Goal: Task Accomplishment & Management: Use online tool/utility

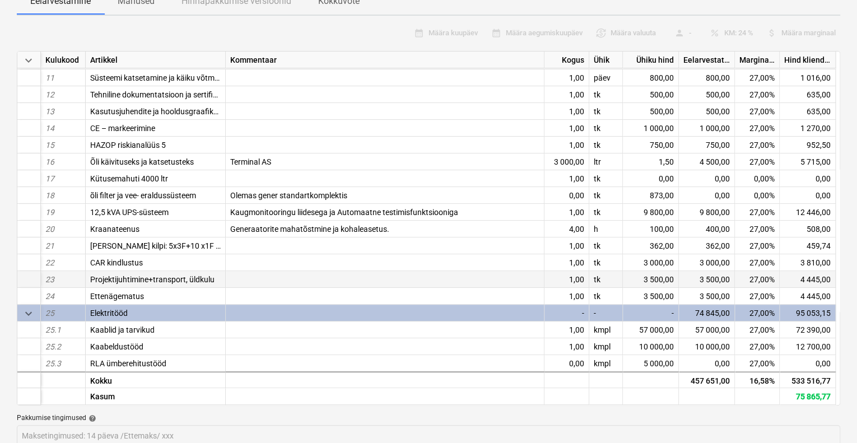
scroll to position [136, 0]
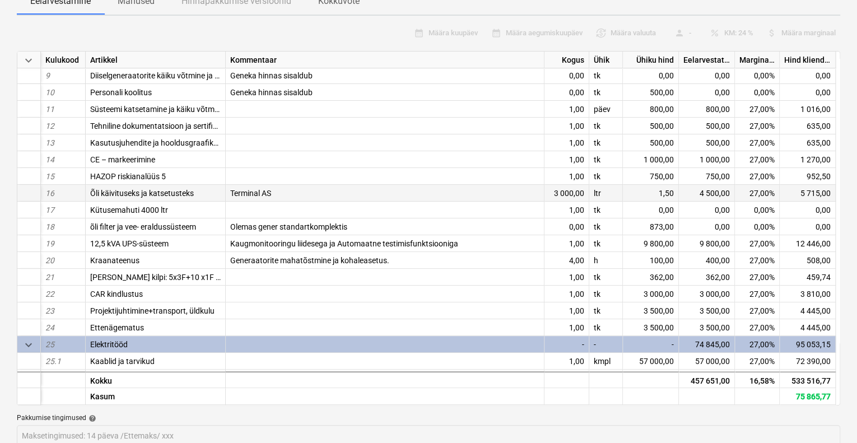
click at [673, 185] on div "1,50" at bounding box center [651, 193] width 56 height 17
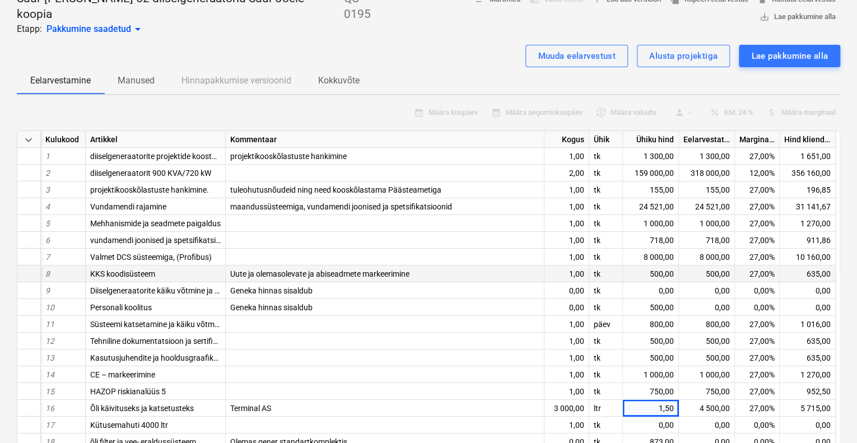
scroll to position [0, 0]
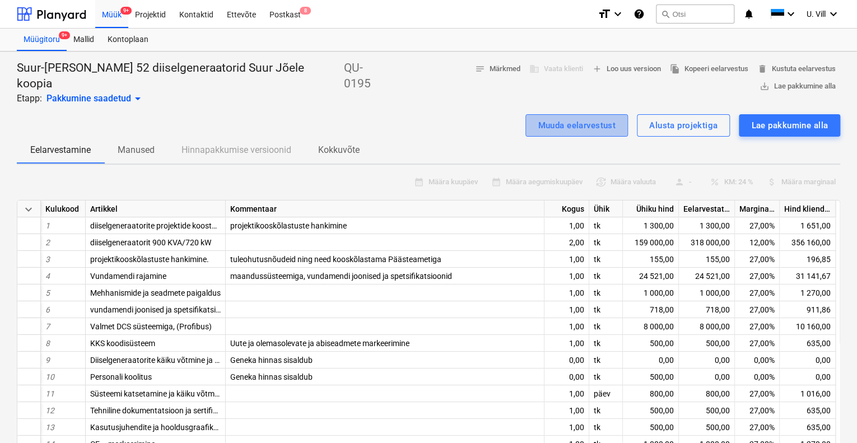
click at [588, 118] on div "Muuda eelarvestust" at bounding box center [577, 125] width 78 height 15
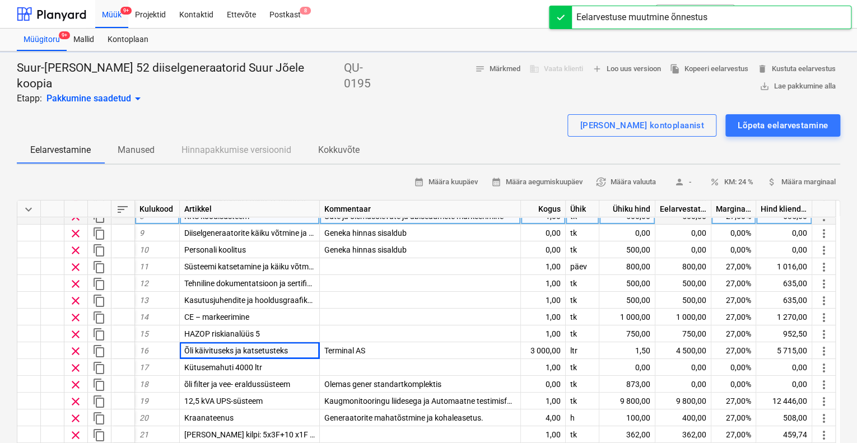
type textarea "x"
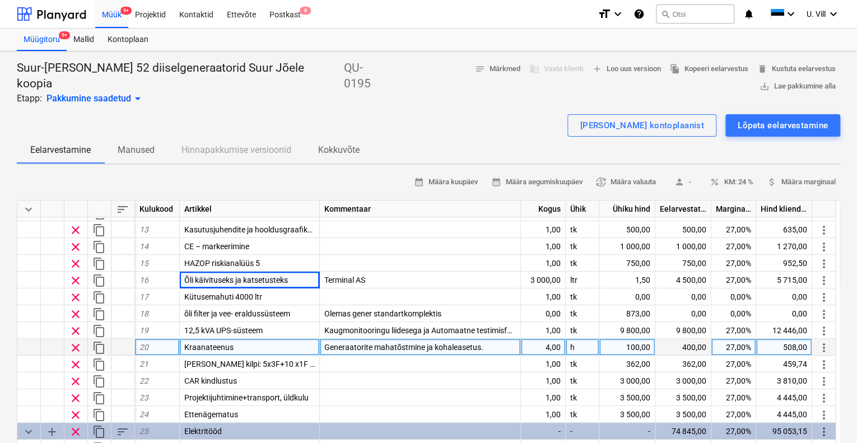
scroll to position [169, 0]
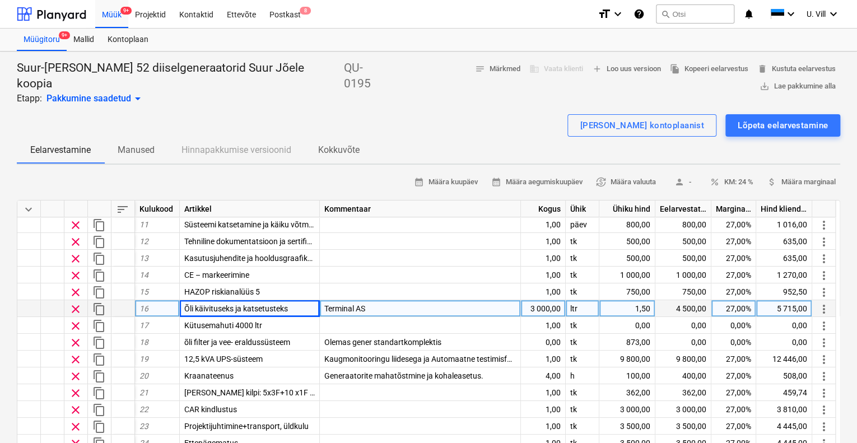
click at [651, 300] on div "1,50" at bounding box center [628, 308] width 56 height 17
click at [650, 300] on input "1,5" at bounding box center [627, 308] width 55 height 16
type input "1,55"
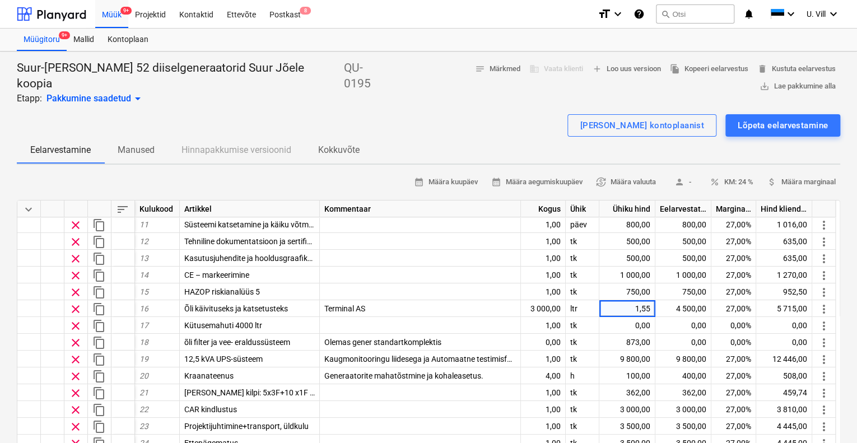
click at [494, 115] on div "[PERSON_NAME] kontoplaanist Lõpeta eelarvestamine" at bounding box center [429, 125] width 824 height 22
type textarea "x"
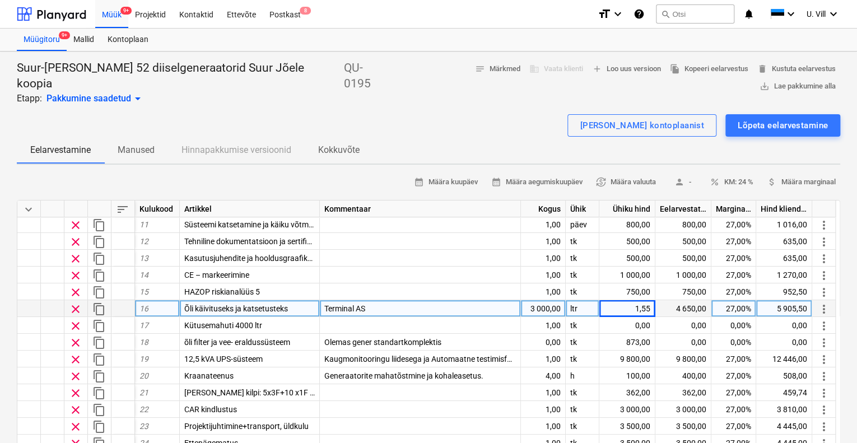
click at [381, 300] on div "Terminal AS" at bounding box center [420, 308] width 201 height 17
click at [381, 300] on input "Terminal AS" at bounding box center [420, 308] width 201 height 16
click at [379, 300] on input "Terminal AS" at bounding box center [420, 308] width 201 height 16
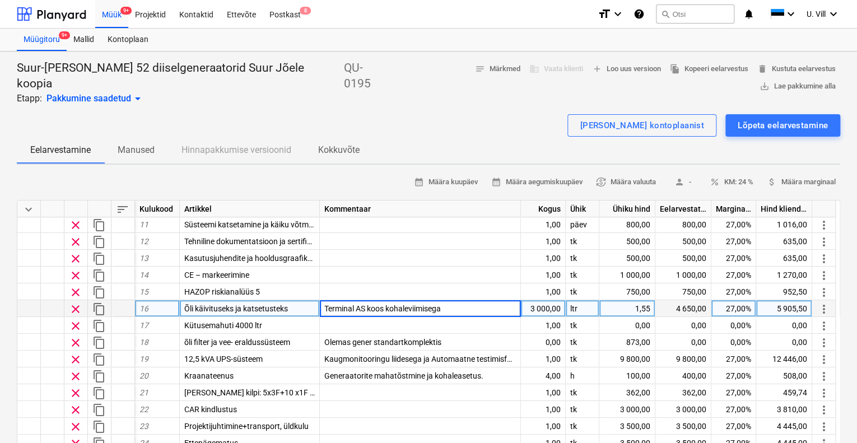
type input "Terminal AS koos kohaleviimisega."
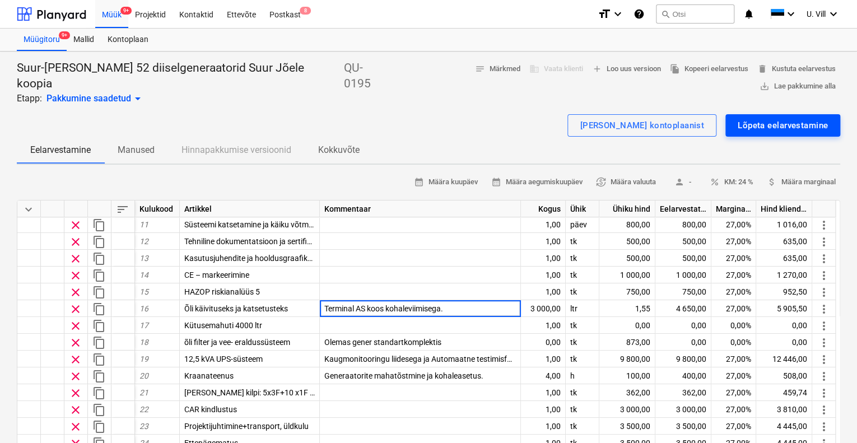
click at [773, 118] on div "Lõpeta eelarvestamine" at bounding box center [783, 125] width 90 height 15
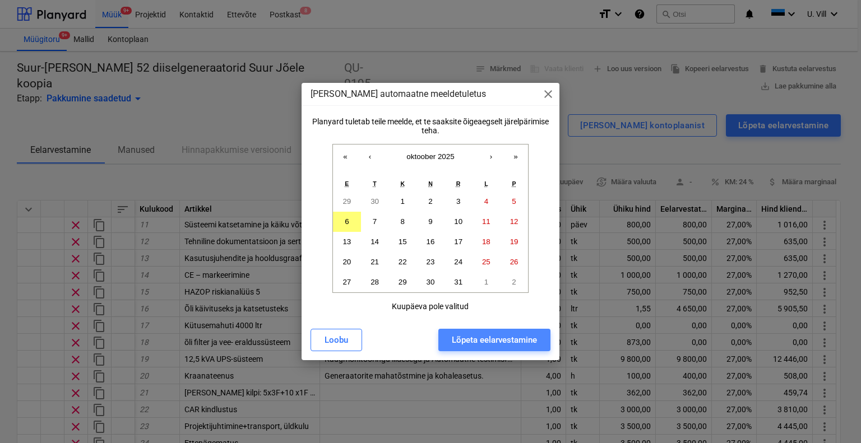
click at [503, 340] on div "Lõpeta eelarvestamine" at bounding box center [494, 340] width 85 height 15
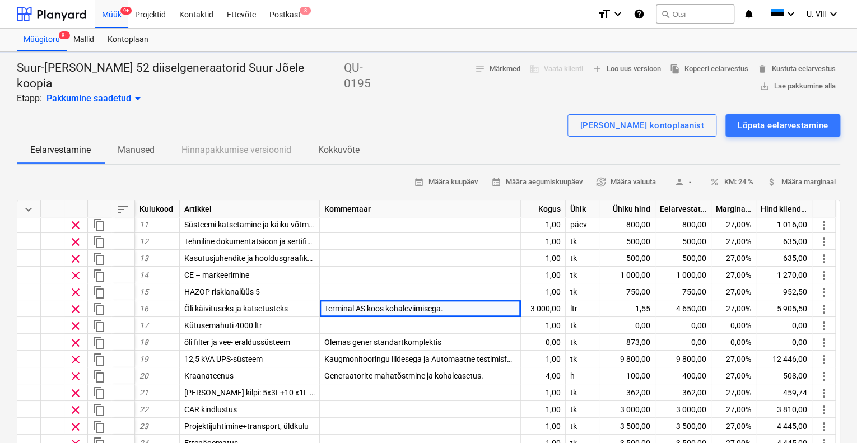
type textarea "x"
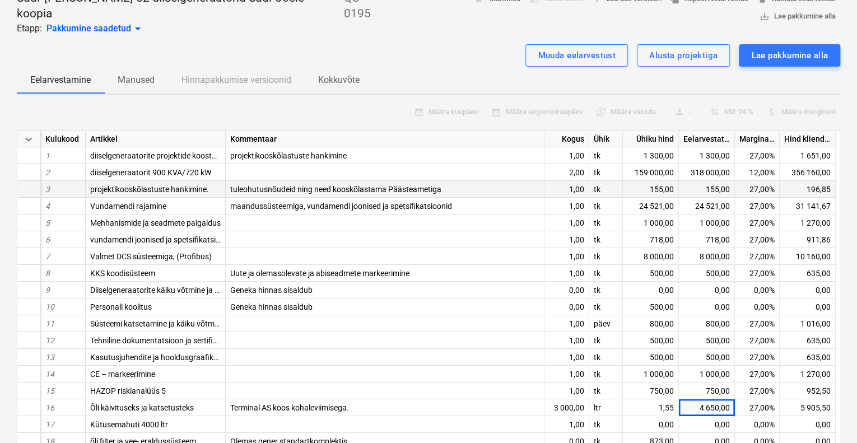
scroll to position [0, 0]
